Goal: Task Accomplishment & Management: Manage account settings

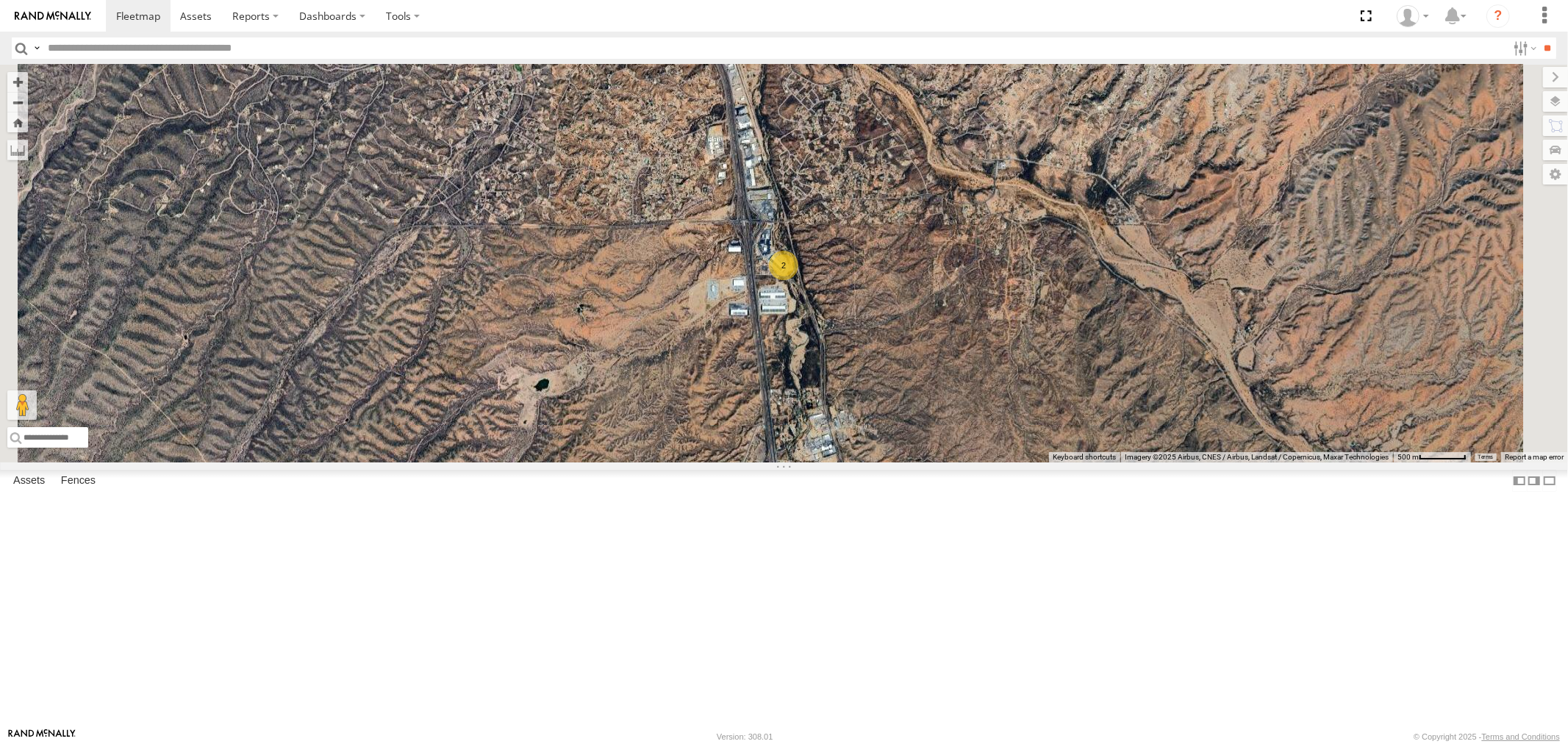
click at [0, 0] on div "F19-02 (60) - [PERSON_NAME]" at bounding box center [0, 0] width 0 height 0
click at [0, 0] on div "FAD01 All Assets" at bounding box center [0, 0] width 0 height 0
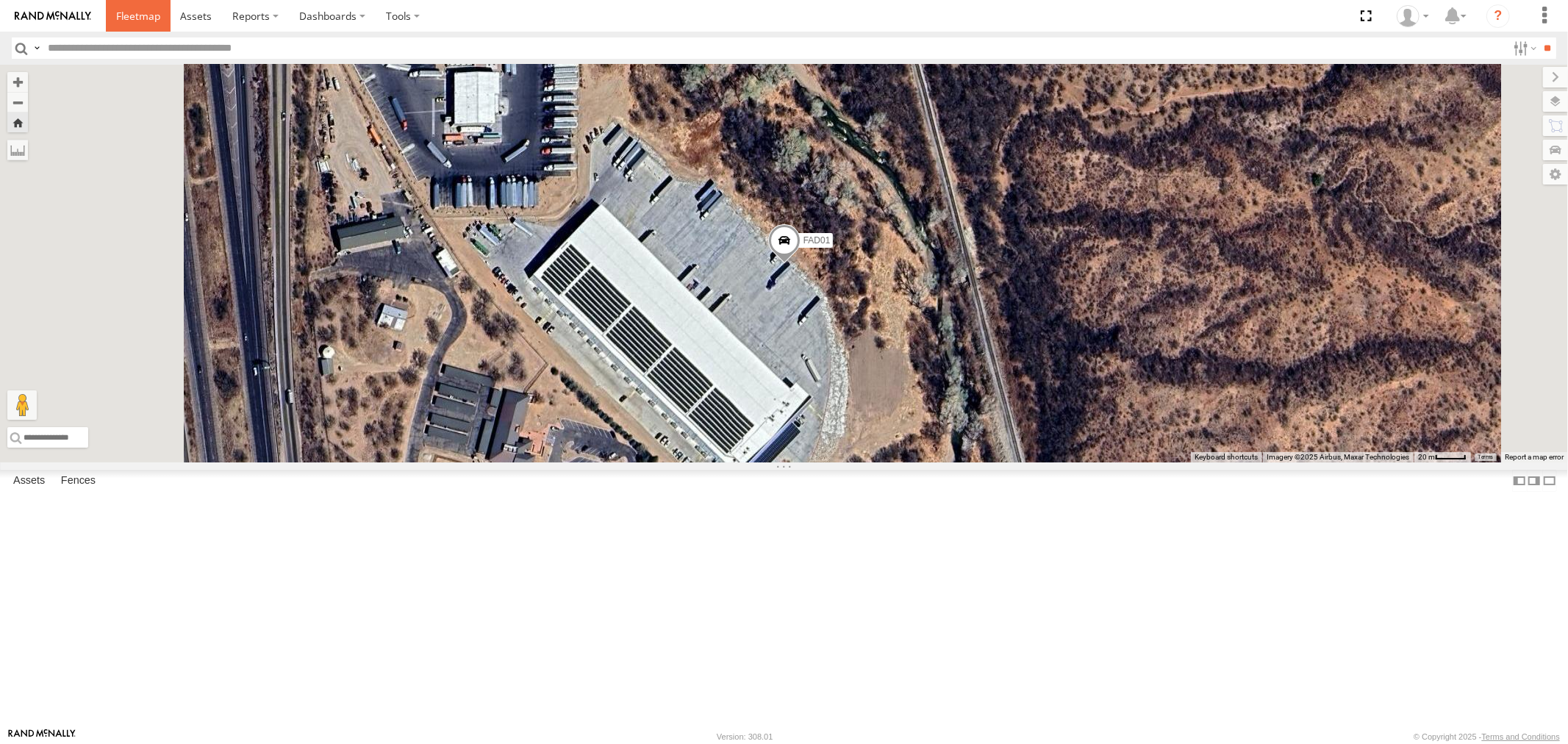
click at [133, 19] on span at bounding box center [138, 16] width 44 height 14
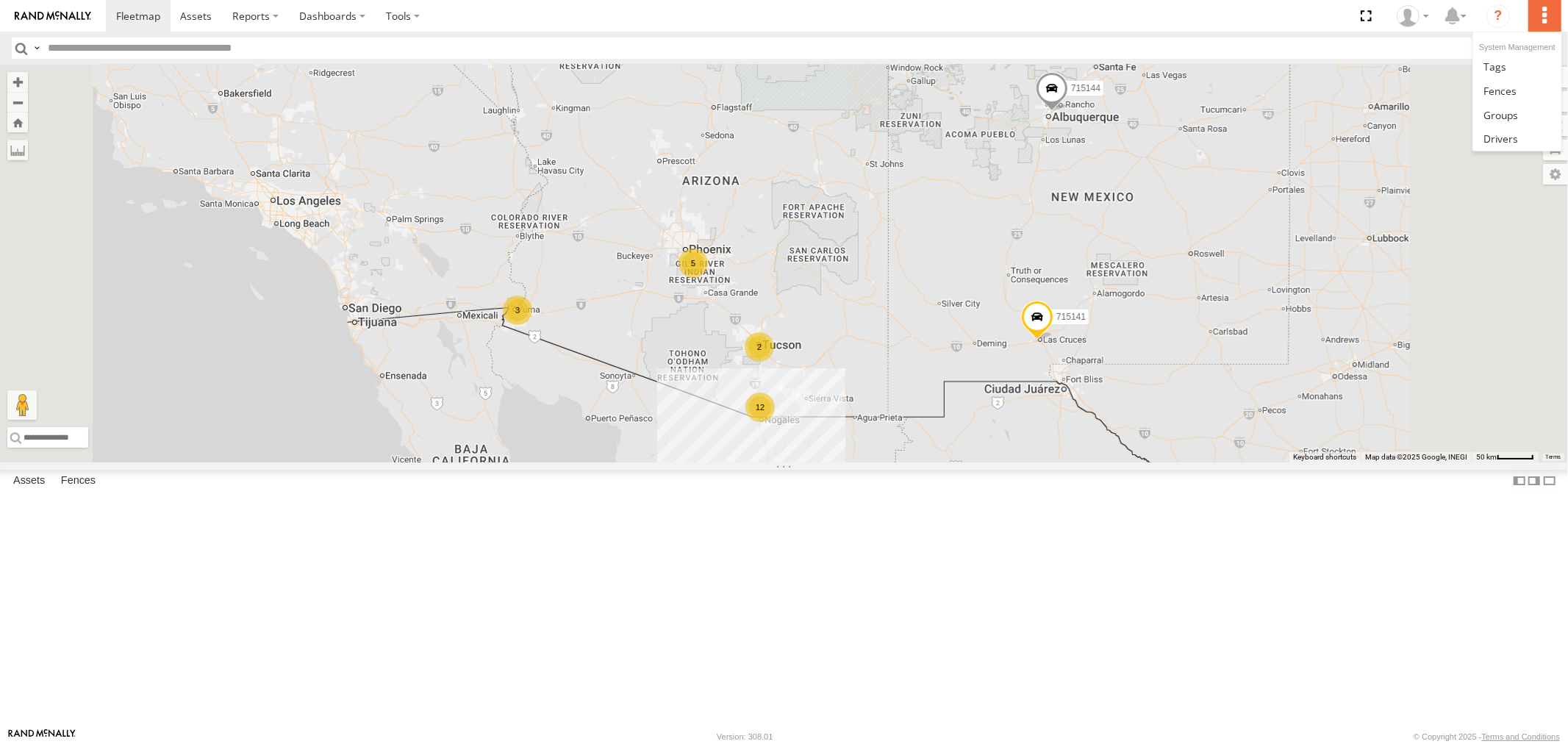
click at [1542, 12] on label at bounding box center [1544, 16] width 33 height 32
click at [1502, 142] on span at bounding box center [1500, 138] width 34 height 14
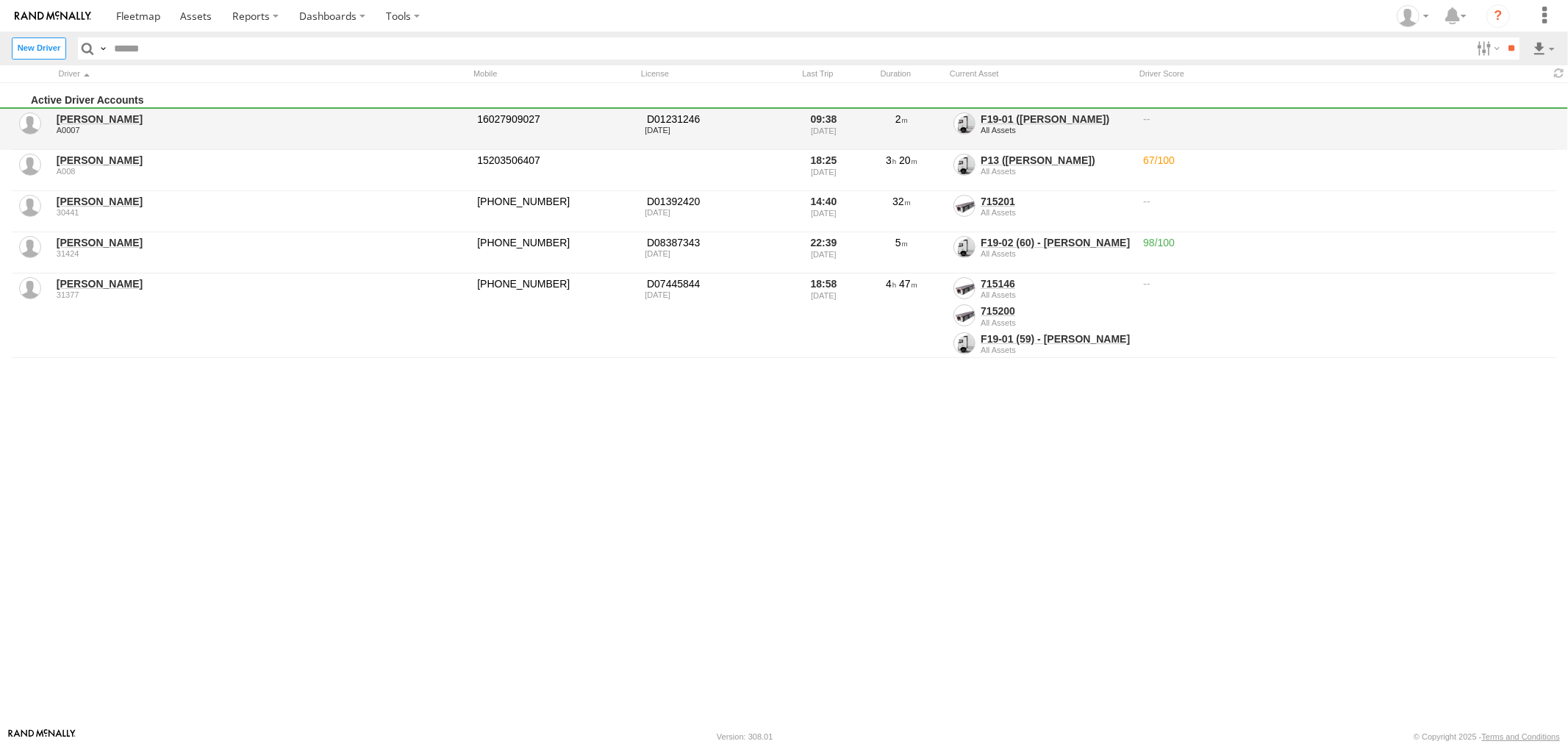
click at [103, 121] on link "David Sosa" at bounding box center [262, 119] width 411 height 13
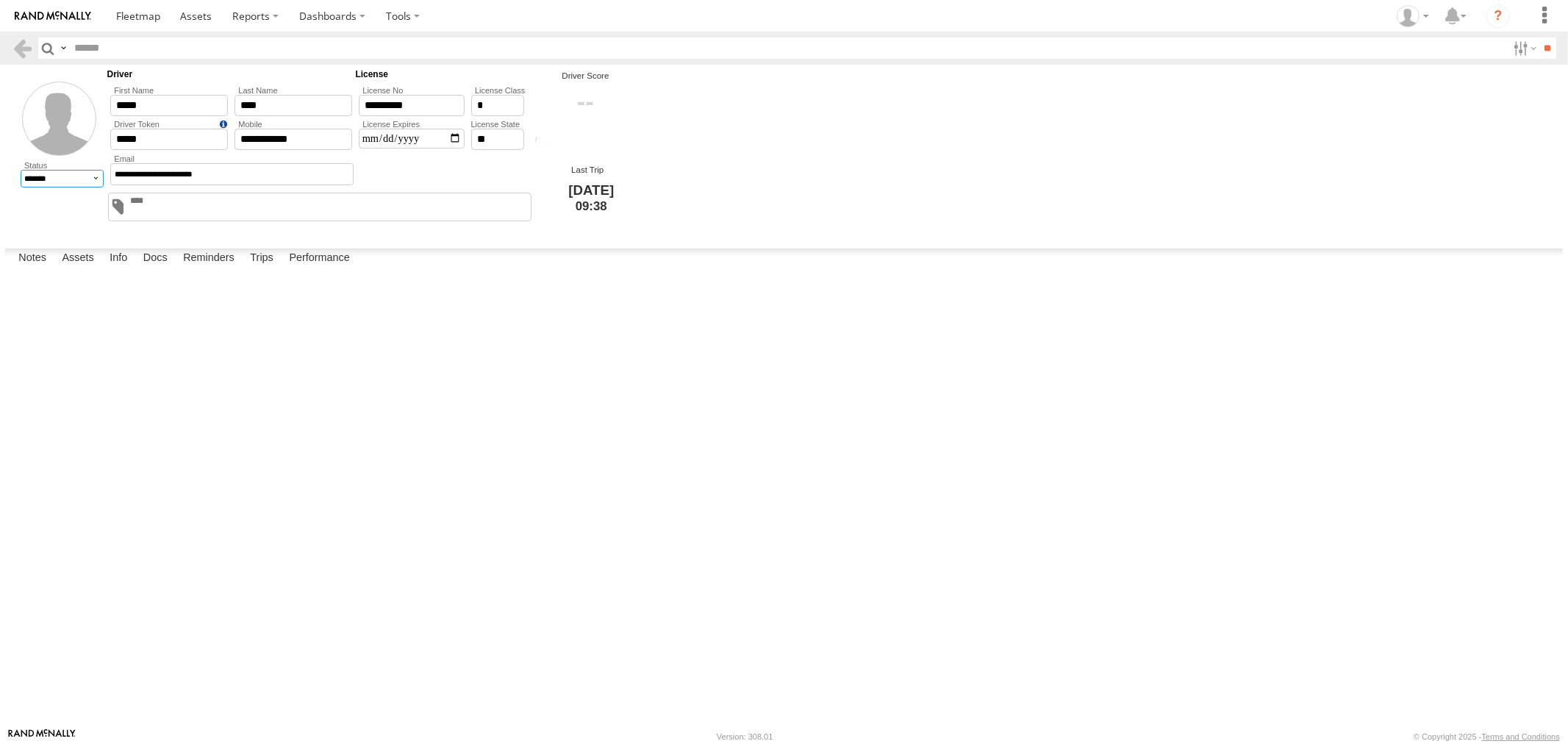
click at [81, 178] on select "******* ******** ******" at bounding box center [62, 178] width 84 height 17
select select "*"
click at [20, 169] on select "******* ******** ******" at bounding box center [62, 178] width 84 height 17
click at [0, 0] on button "Proceed" at bounding box center [0, 0] width 0 height 0
click at [1552, 19] on label at bounding box center [1544, 16] width 33 height 32
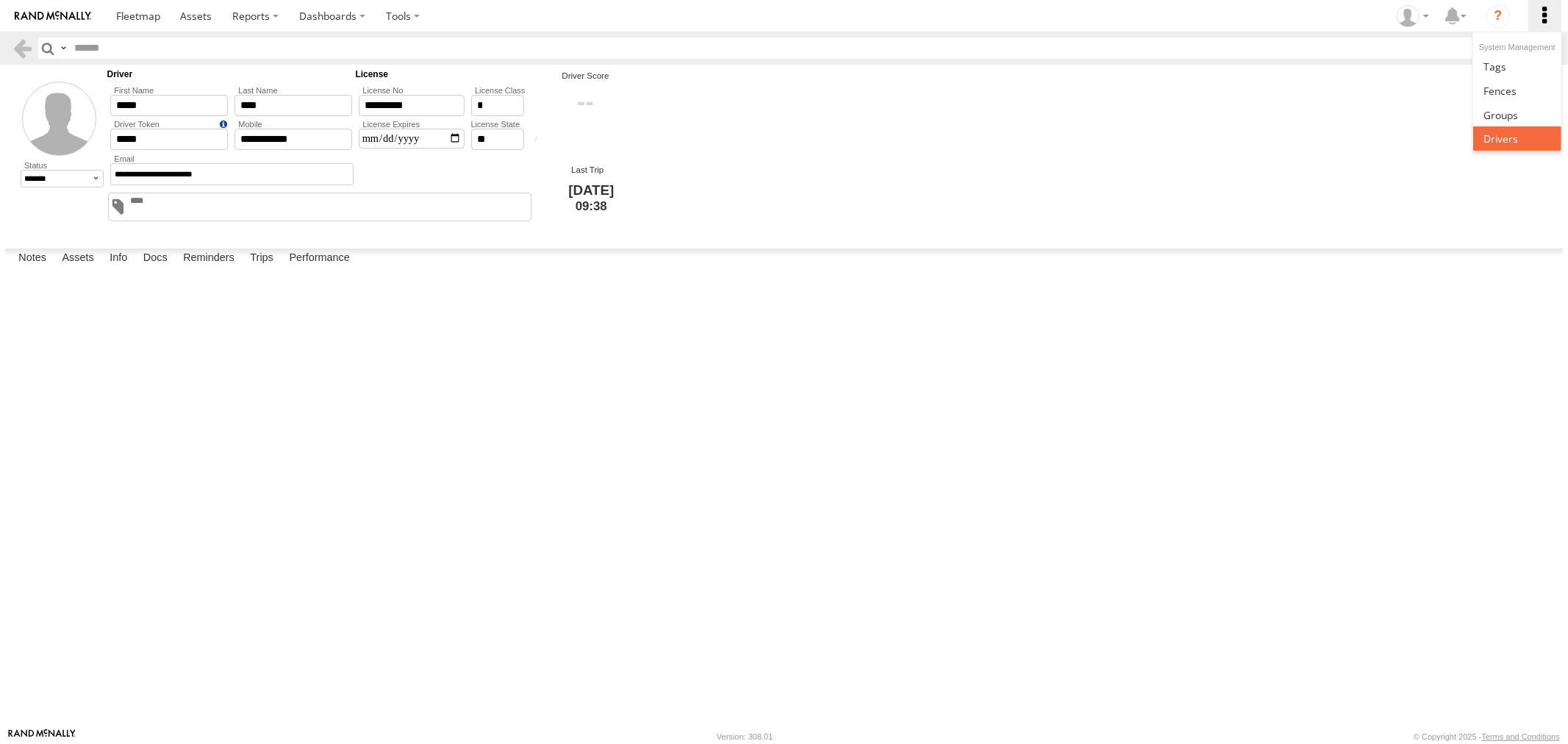
click at [1511, 137] on span at bounding box center [1500, 138] width 34 height 14
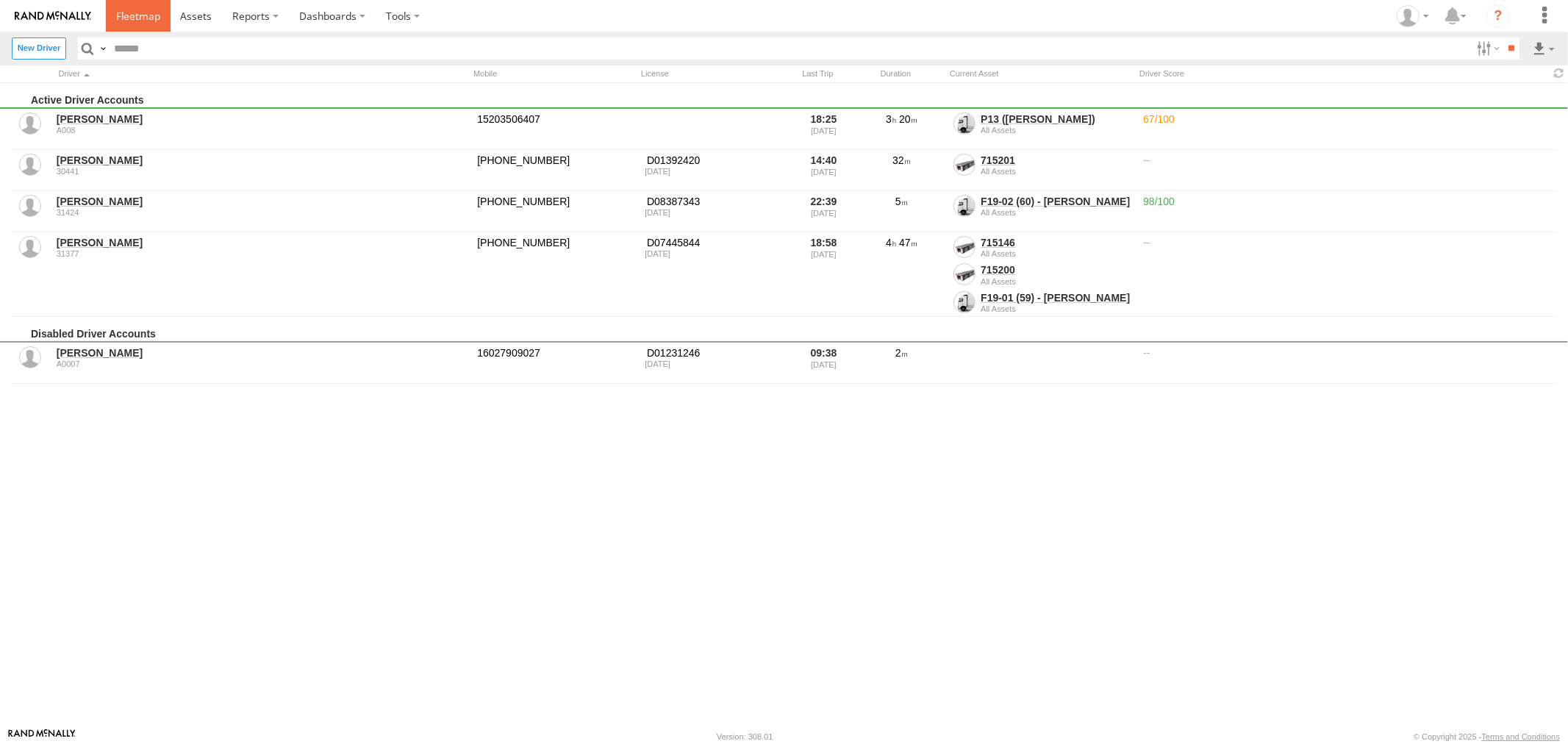
click at [134, 20] on span at bounding box center [138, 16] width 44 height 14
